Goal: Task Accomplishment & Management: Use online tool/utility

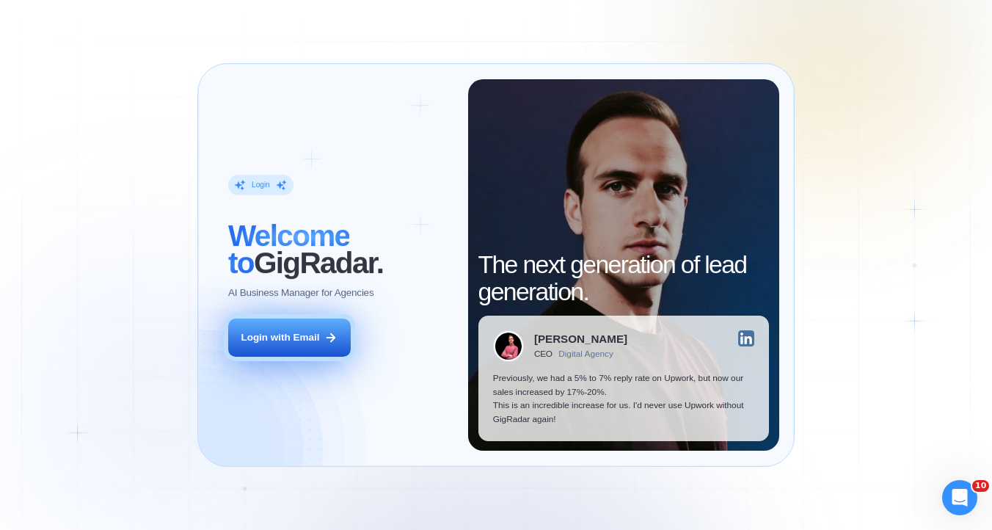
click at [323, 348] on button "Login with Email" at bounding box center [289, 337] width 123 height 38
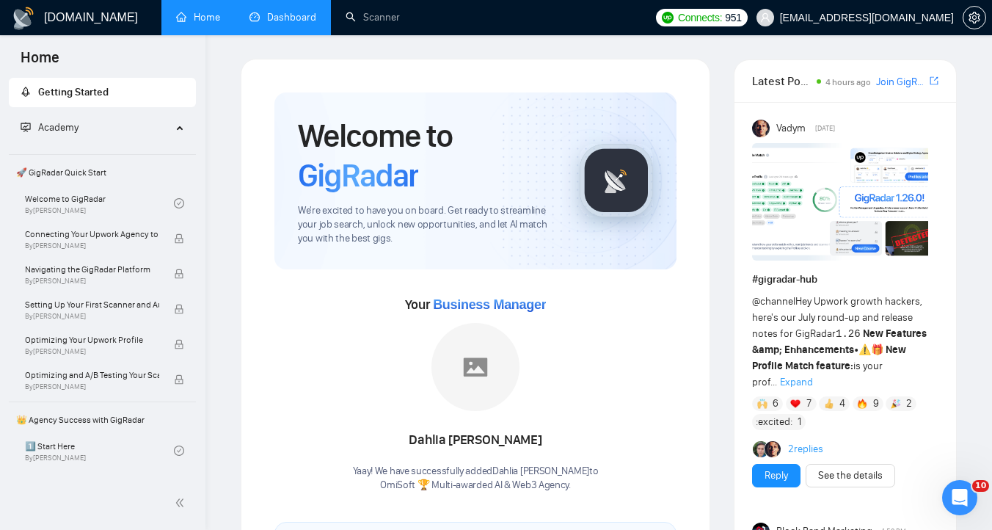
click at [284, 23] on link "Dashboard" at bounding box center [282, 17] width 67 height 12
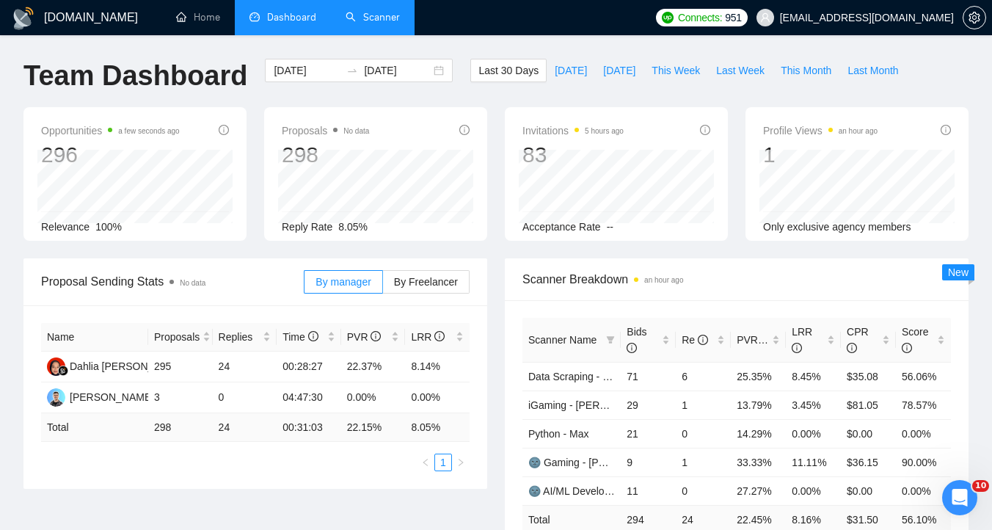
click at [359, 23] on link "Scanner" at bounding box center [373, 17] width 54 height 12
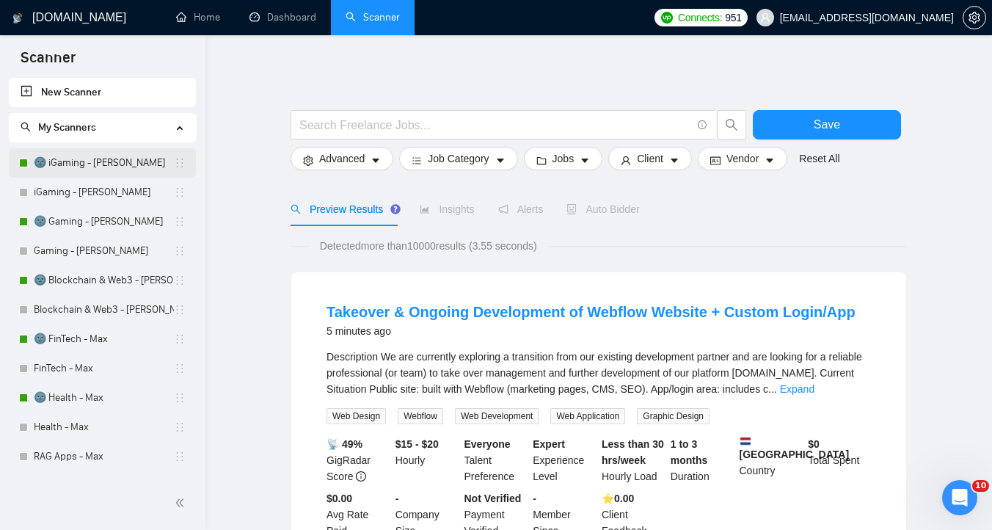
click at [81, 169] on link "🌚 iGaming - [PERSON_NAME]" at bounding box center [104, 162] width 140 height 29
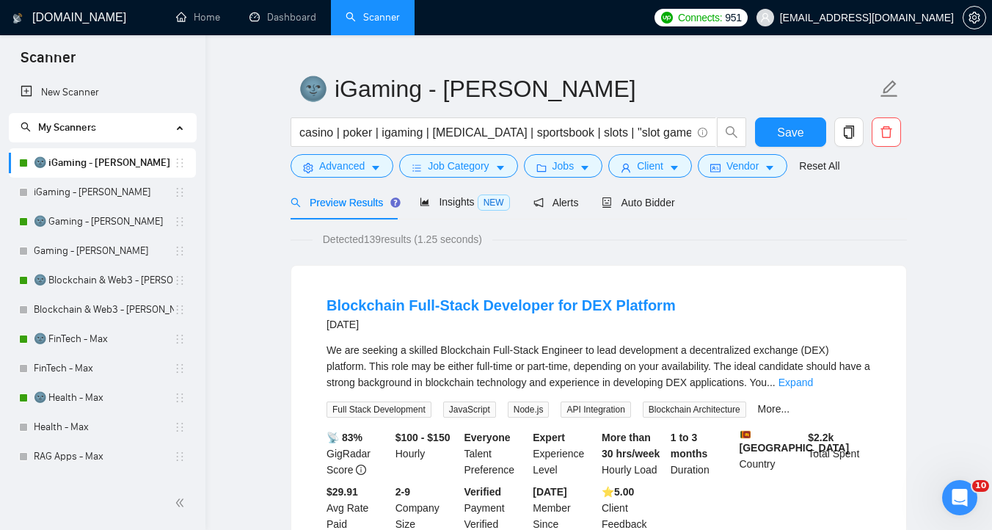
scroll to position [32, 0]
